Goal: Information Seeking & Learning: Learn about a topic

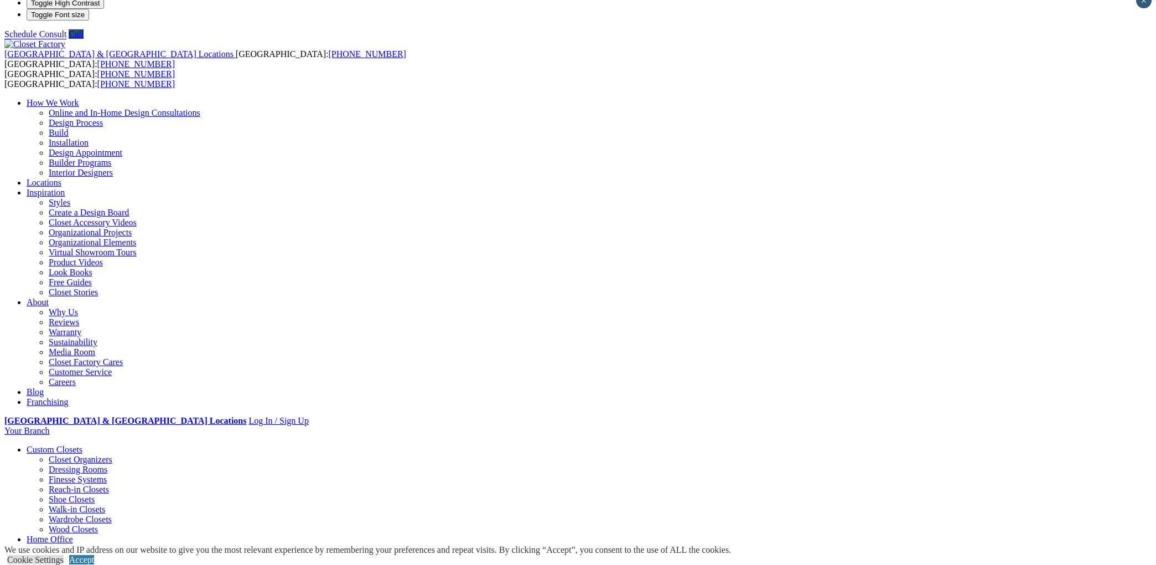
scroll to position [12, 0]
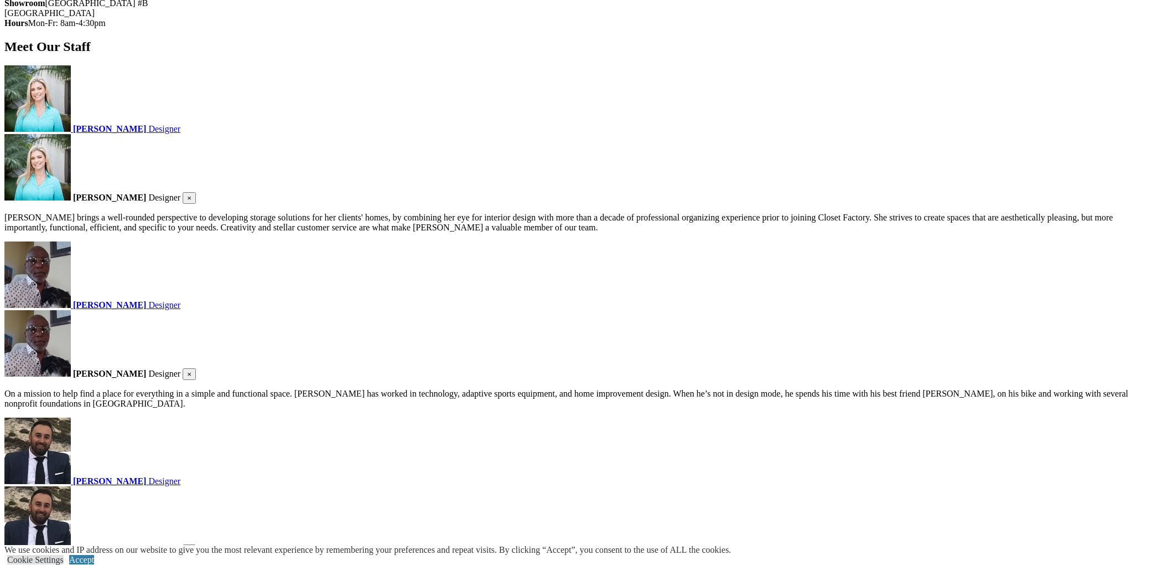
scroll to position [1231, 0]
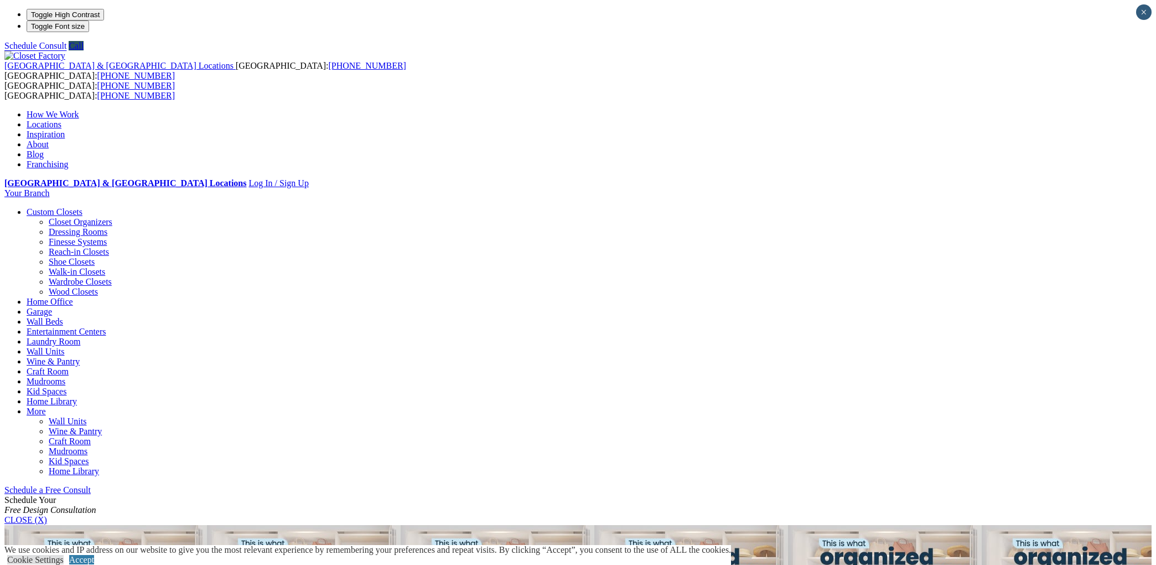
click at [82, 207] on link "Custom Closets" at bounding box center [55, 211] width 56 height 9
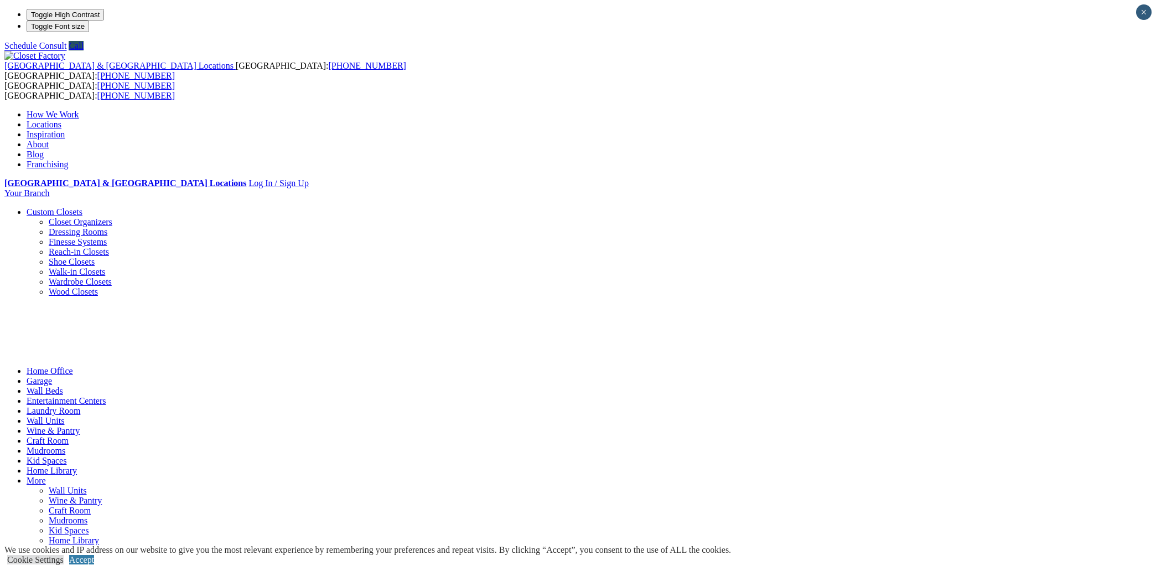
click at [112, 217] on link "Closet Organizers" at bounding box center [81, 221] width 64 height 9
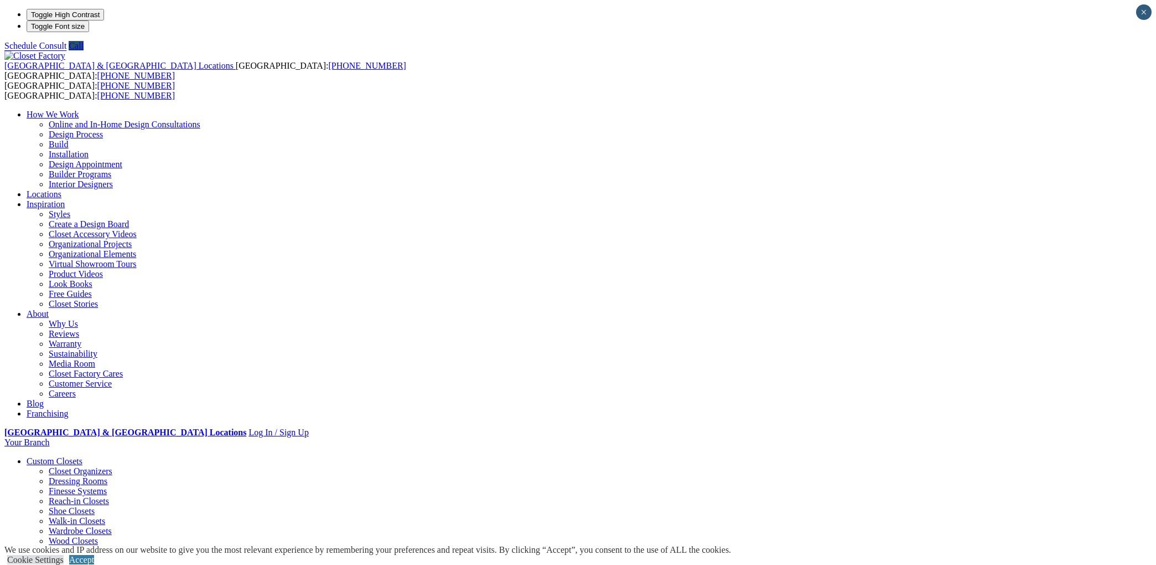
click at [82, 456] on link "Custom Closets" at bounding box center [55, 460] width 56 height 9
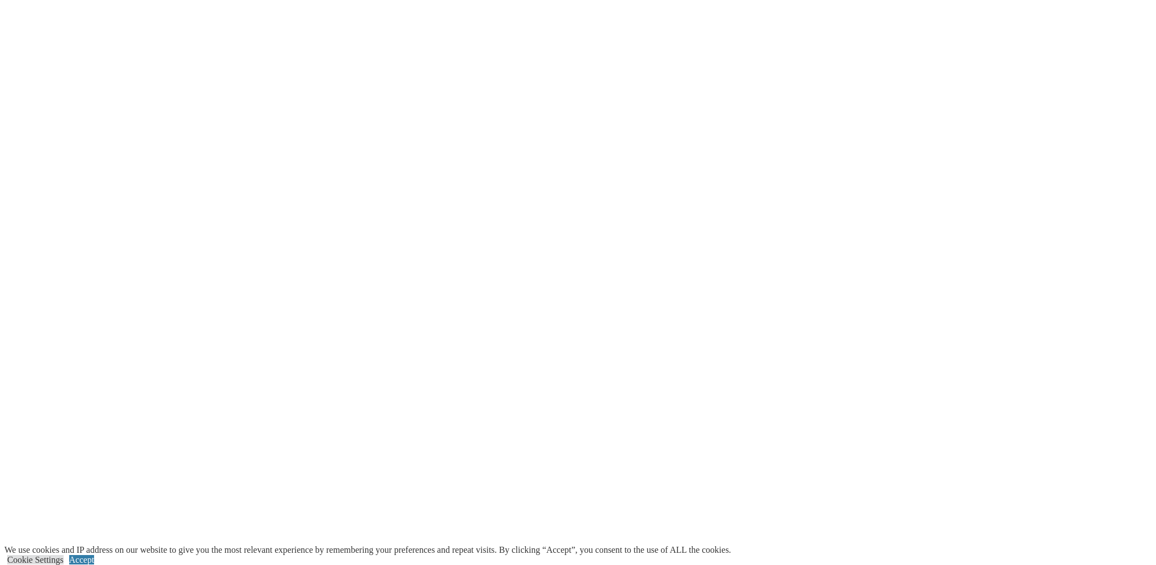
scroll to position [2364, 0]
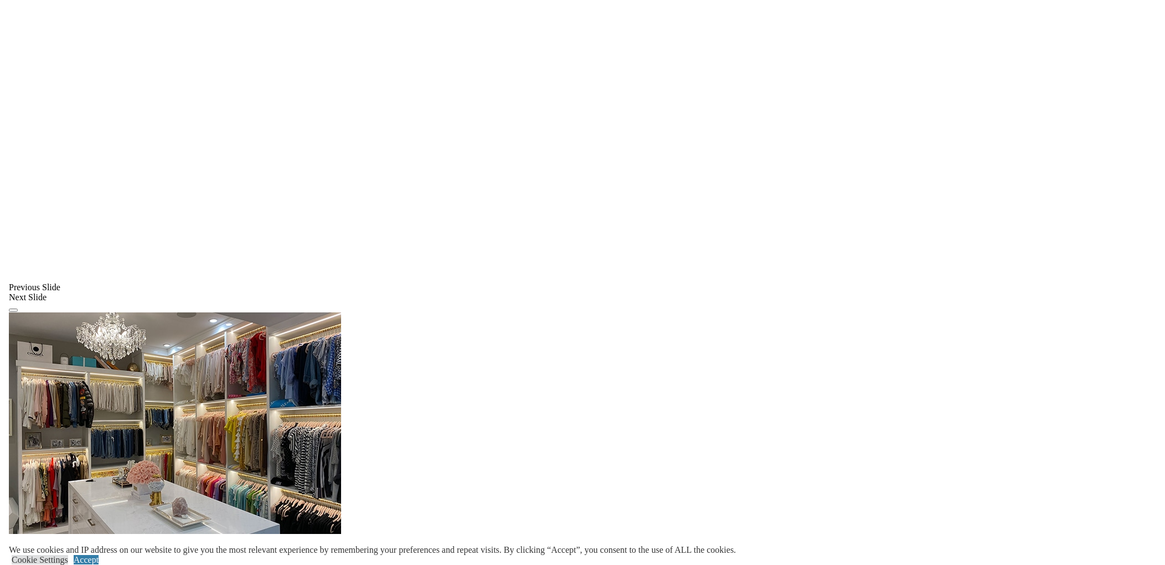
scroll to position [820, 0]
